Goal: Transaction & Acquisition: Purchase product/service

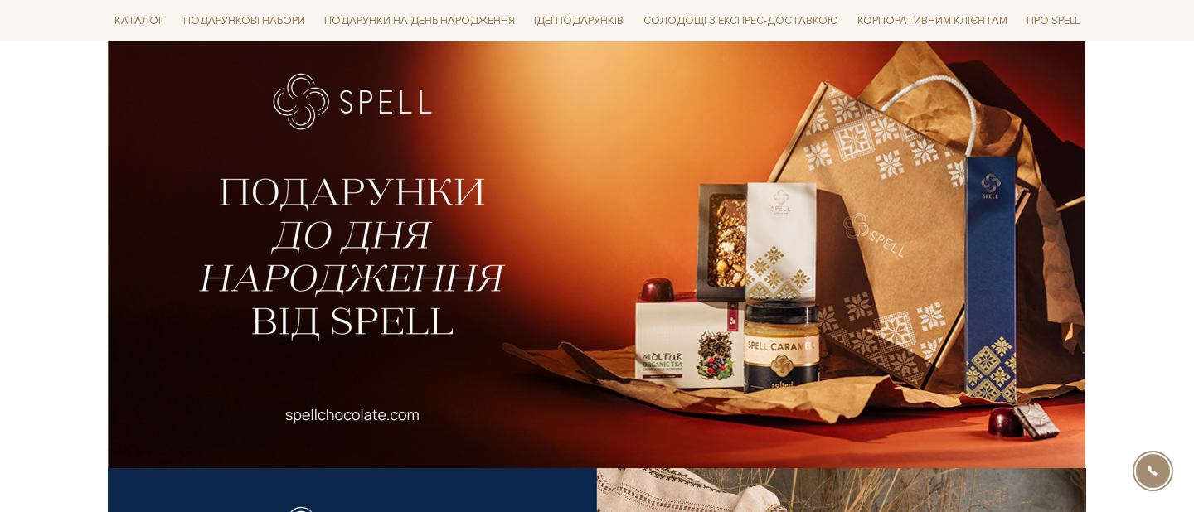
scroll to position [570, 0]
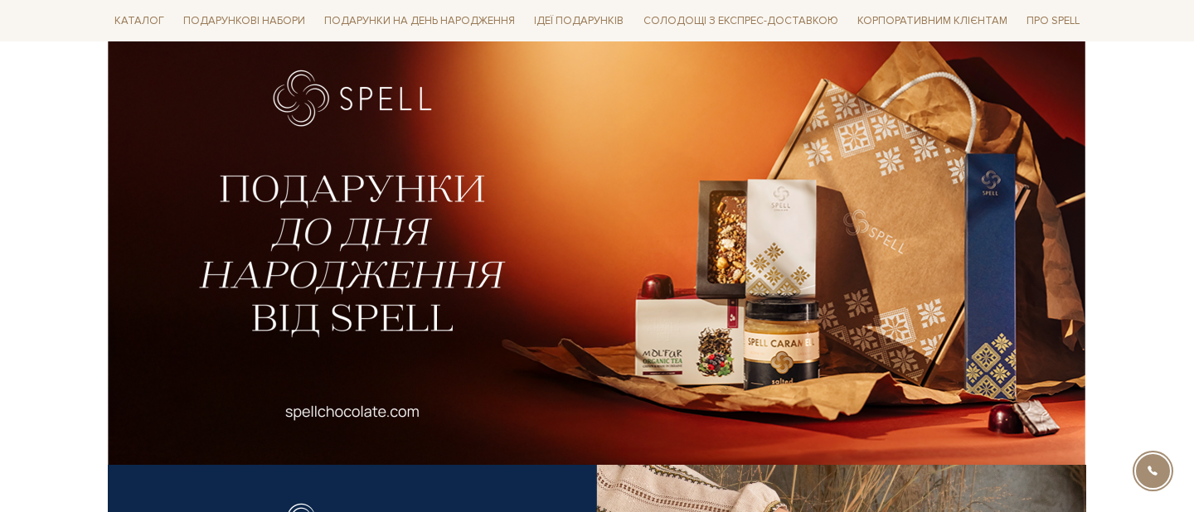
click at [98, 43] on div at bounding box center [597, 248] width 998 height 1300
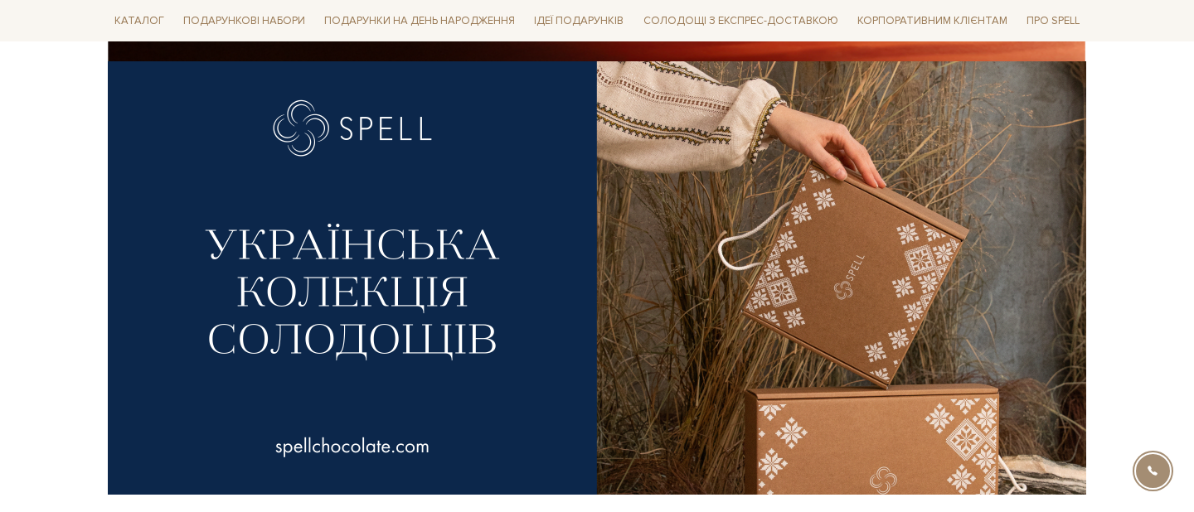
scroll to position [980, 0]
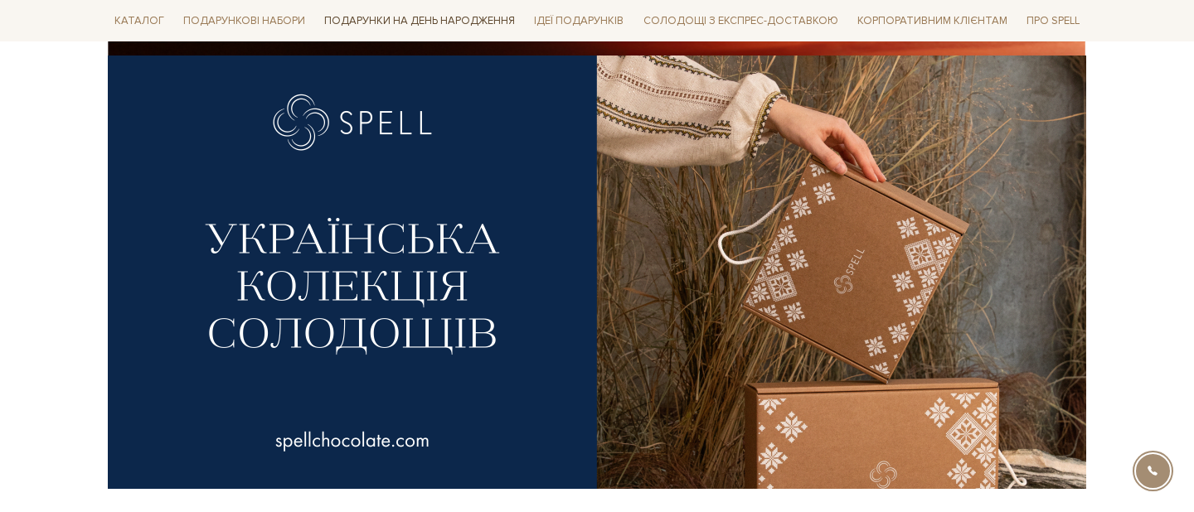
click at [452, 19] on link "Подарунки на День народження" at bounding box center [419, 21] width 204 height 26
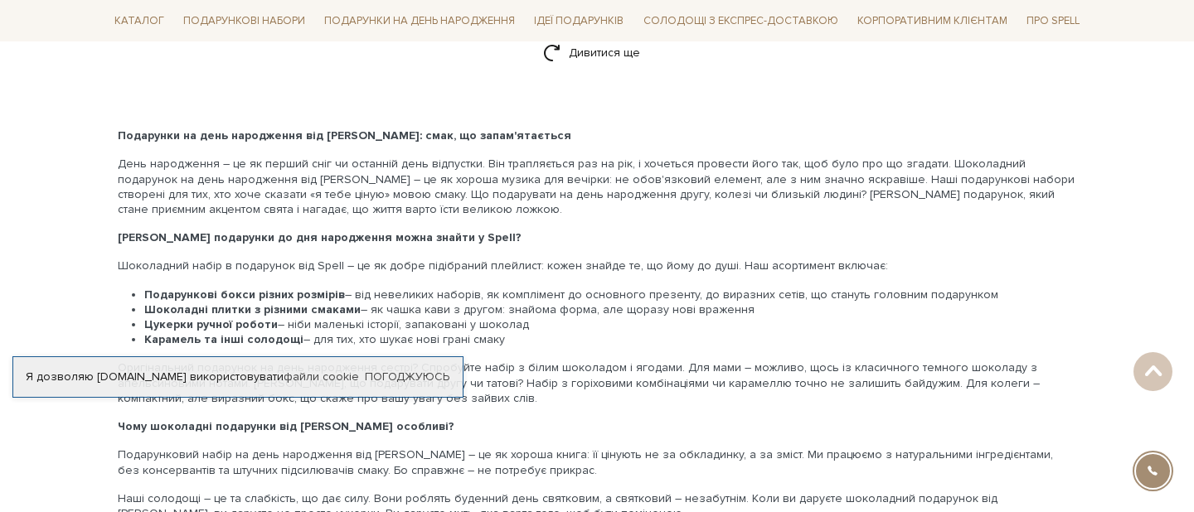
scroll to position [2568, 0]
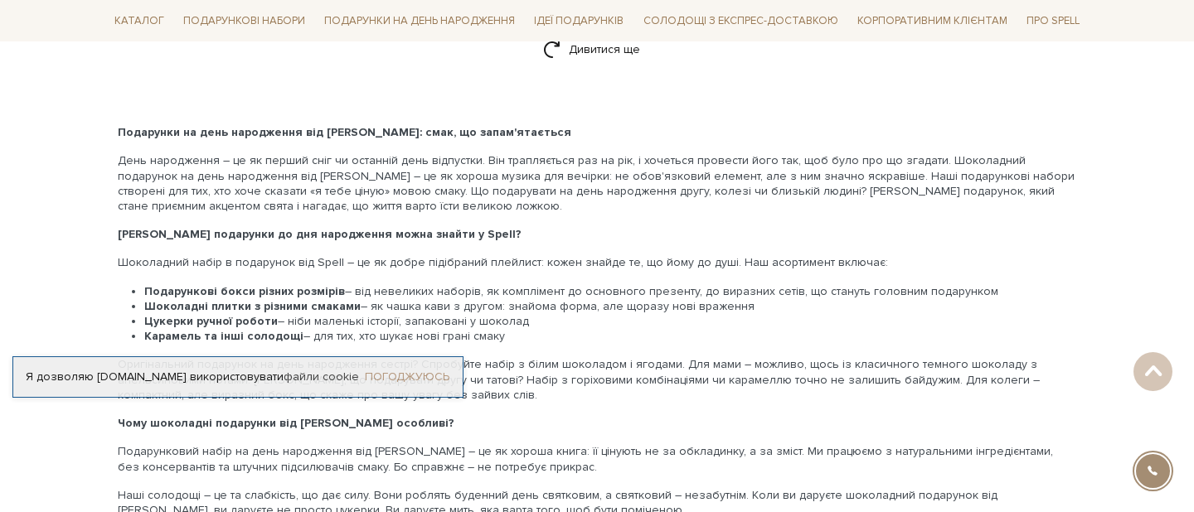
click at [385, 382] on link "Погоджуюсь" at bounding box center [407, 377] width 85 height 15
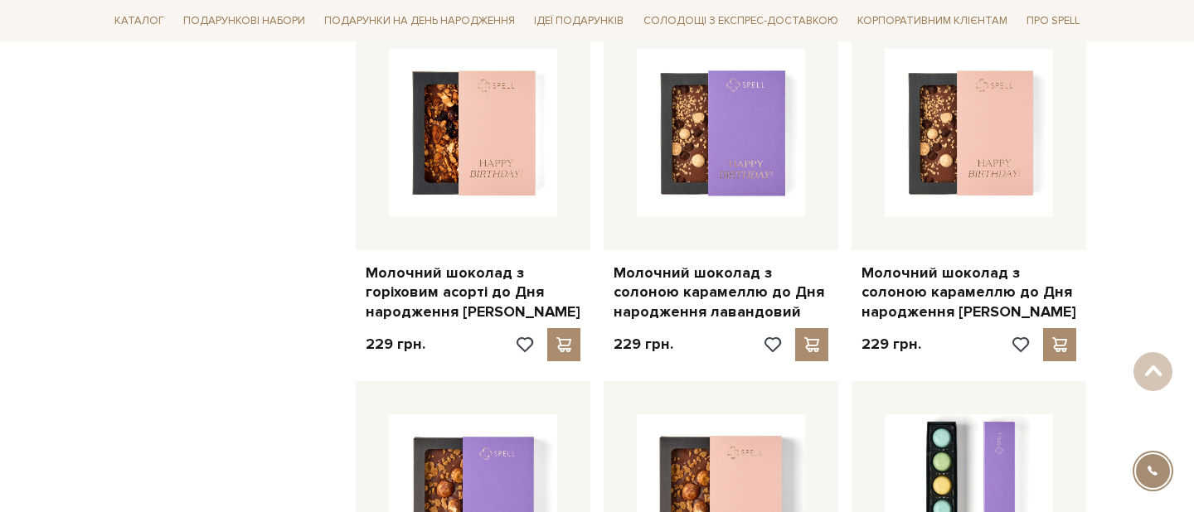
scroll to position [1391, 0]
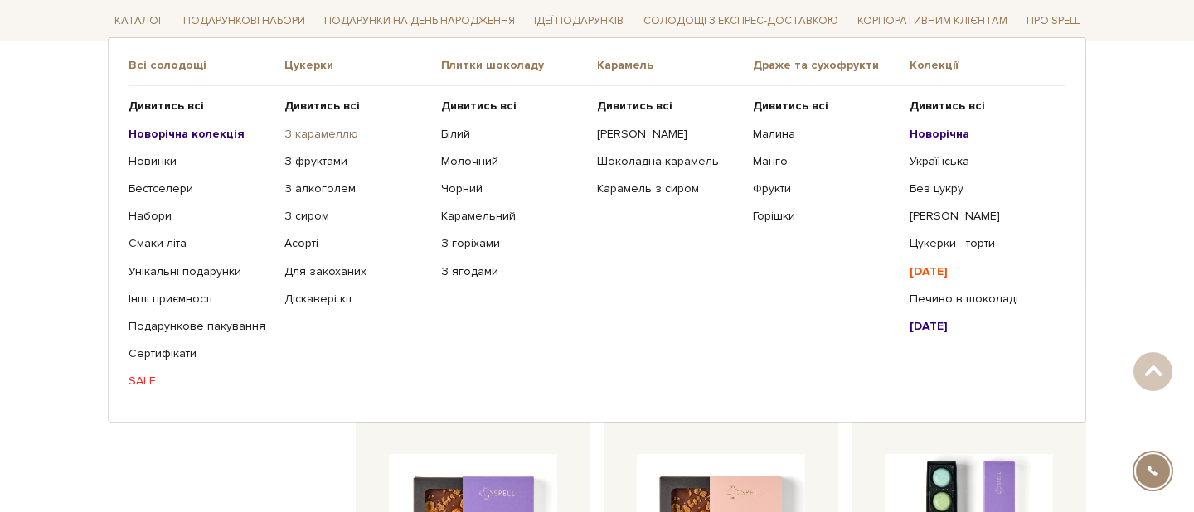
click at [344, 133] on link "З карамеллю" at bounding box center [355, 133] width 143 height 15
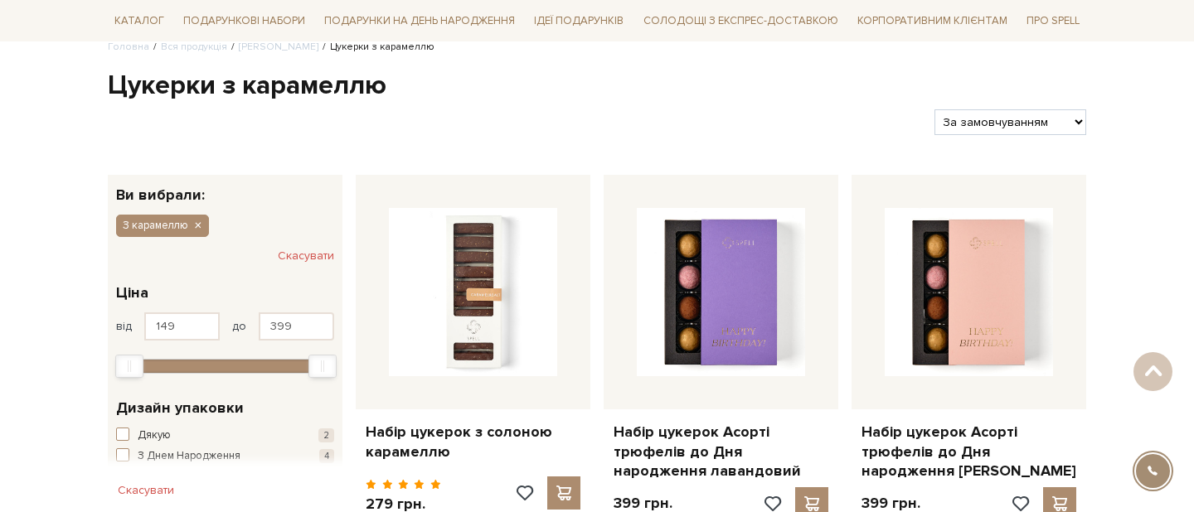
scroll to position [138, 0]
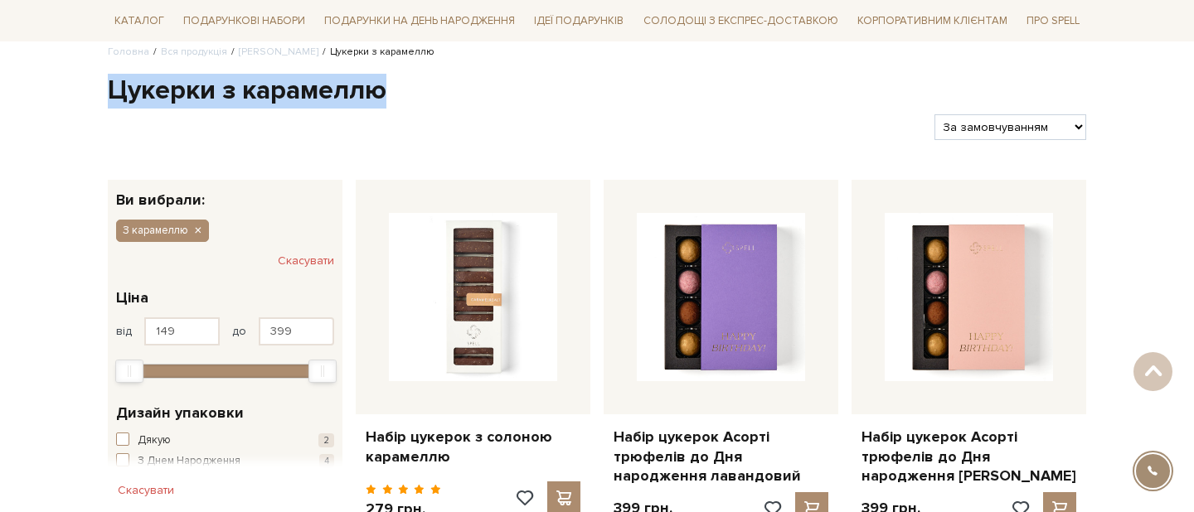
drag, startPoint x: 385, startPoint y: 86, endPoint x: 112, endPoint y: 78, distance: 273.6
click at [110, 78] on h1 "Цукерки з карамеллю" at bounding box center [597, 91] width 978 height 35
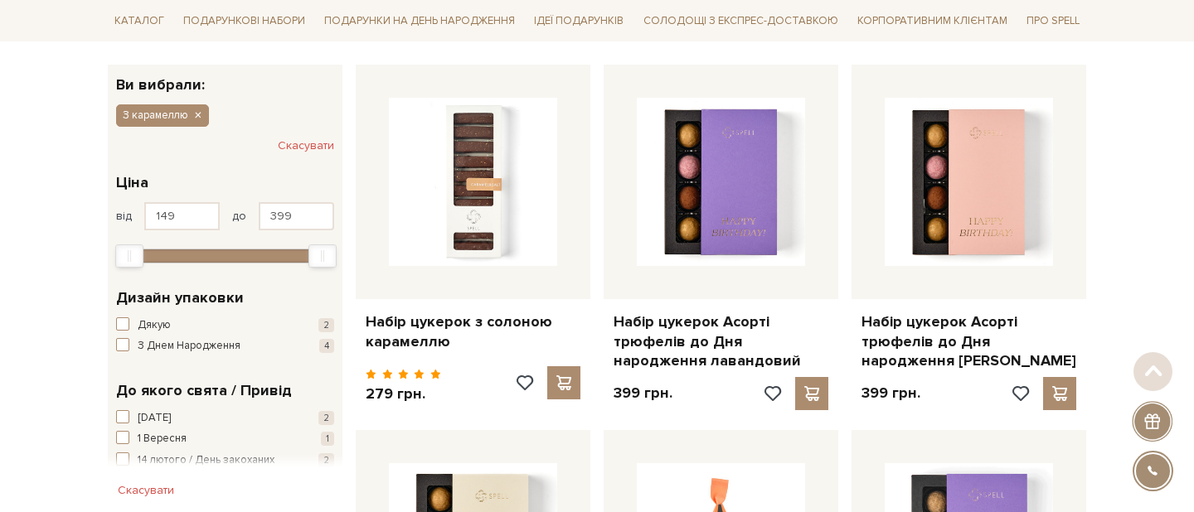
scroll to position [255, 0]
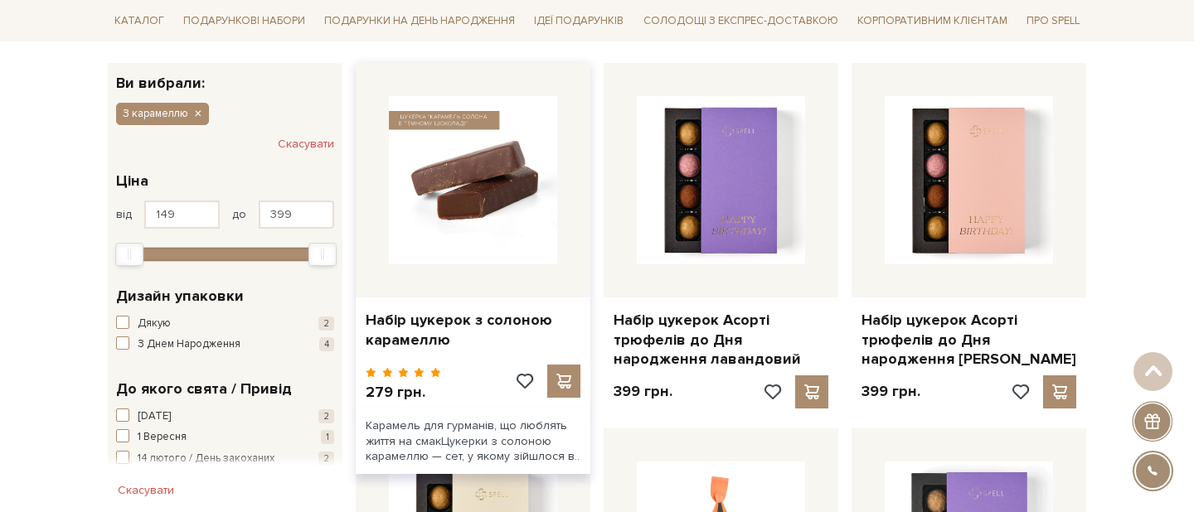
click at [525, 215] on img at bounding box center [473, 180] width 168 height 168
